Goal: Obtain resource: Obtain resource

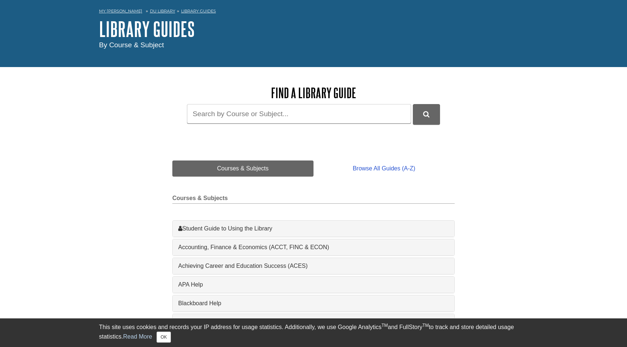
scroll to position [47, 0]
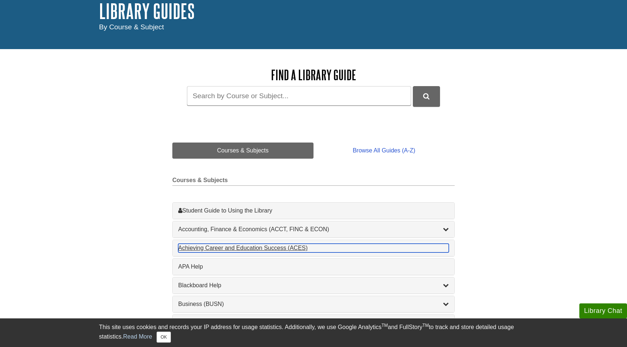
click at [247, 248] on div "Achieving Career and Education Success (ACES) , 1 guides" at bounding box center [313, 248] width 271 height 9
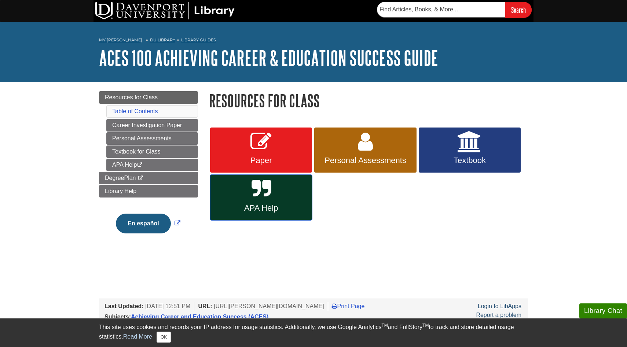
click at [291, 198] on link "APA Help" at bounding box center [261, 197] width 102 height 45
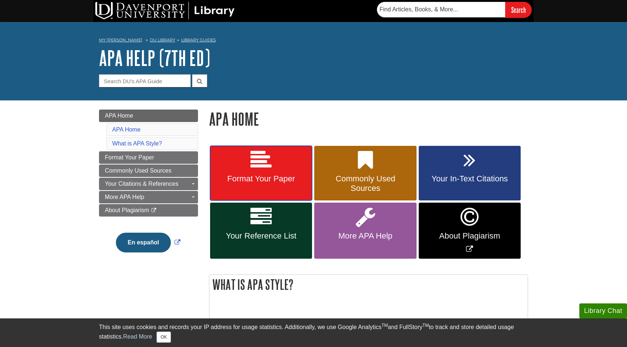
click at [246, 169] on link "Format Your Paper" at bounding box center [261, 173] width 102 height 55
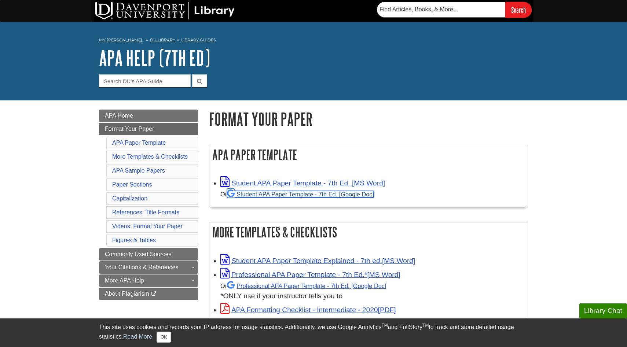
click at [264, 197] on link "Student APA Paper Template - 7th Ed. [Google Doc]" at bounding box center [300, 194] width 147 height 7
